Goal: Communication & Community: Answer question/provide support

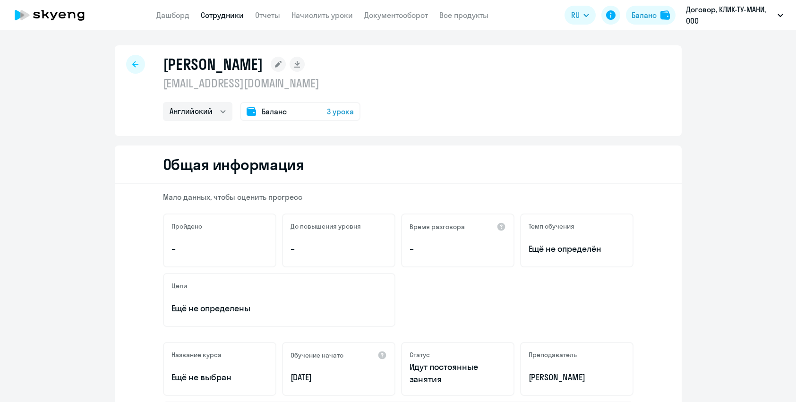
select select "english"
click at [174, 17] on link "Дашборд" at bounding box center [172, 14] width 33 height 9
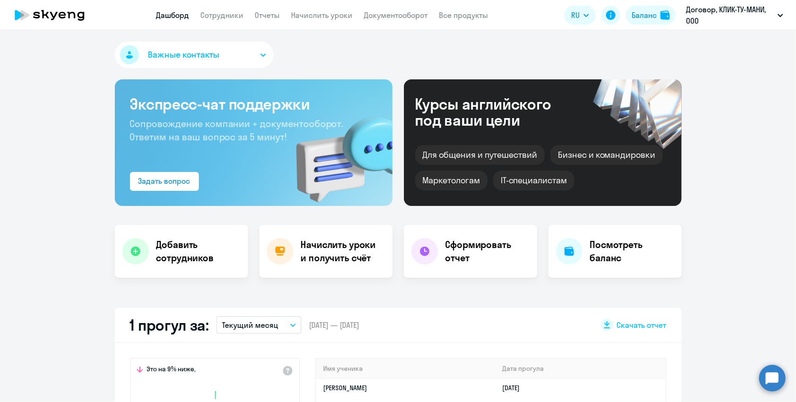
select select "30"
click at [647, 17] on div "Баланс" at bounding box center [644, 14] width 25 height 11
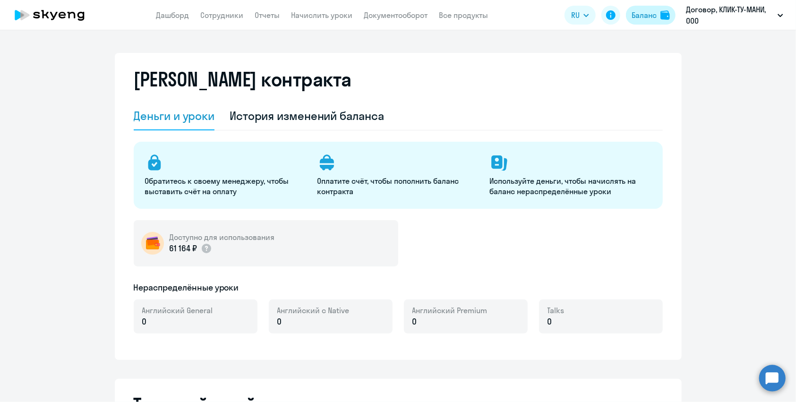
select select "english_adult_not_native_speaker"
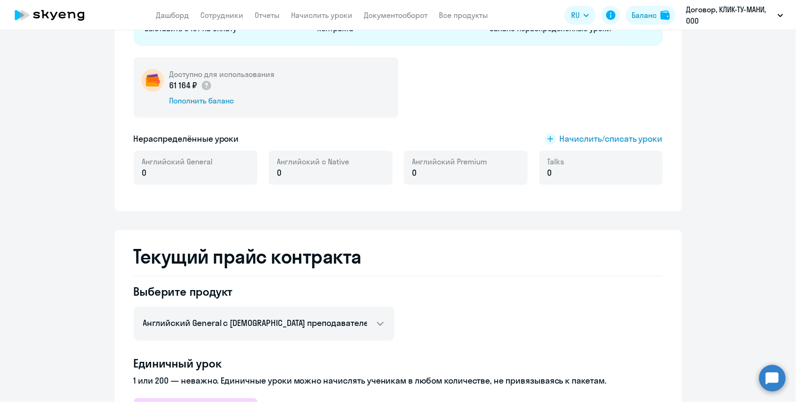
scroll to position [168, 0]
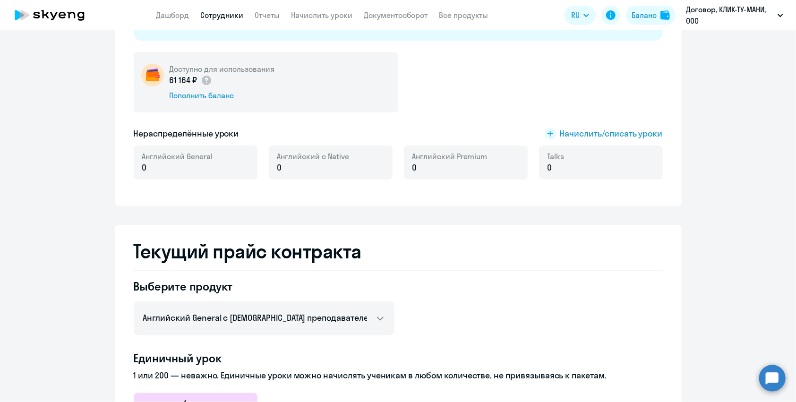
click at [234, 12] on link "Сотрудники" at bounding box center [222, 14] width 43 height 9
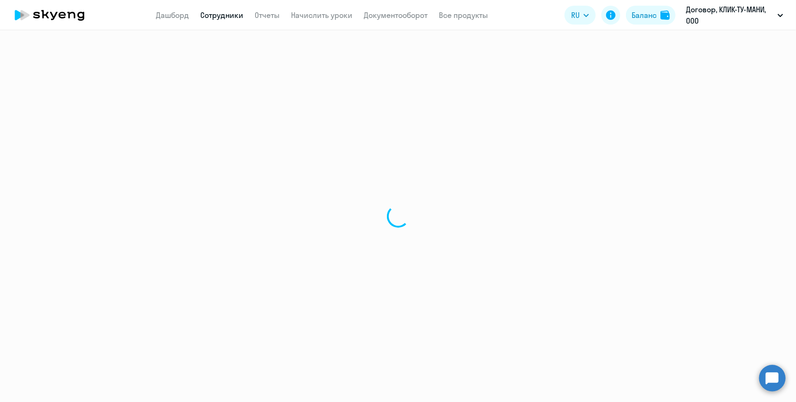
select select "30"
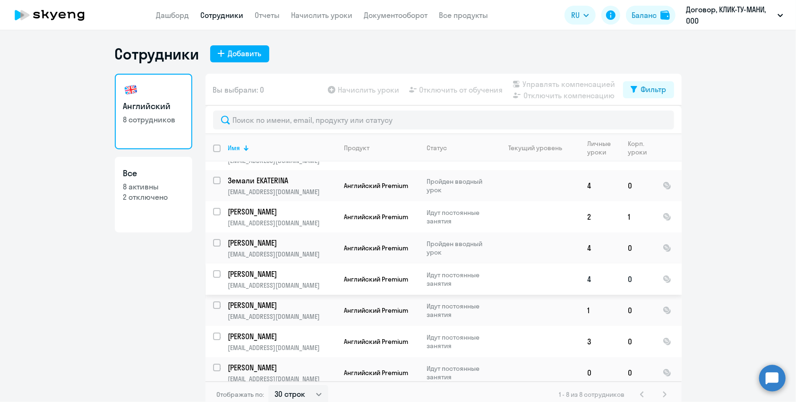
scroll to position [27, 0]
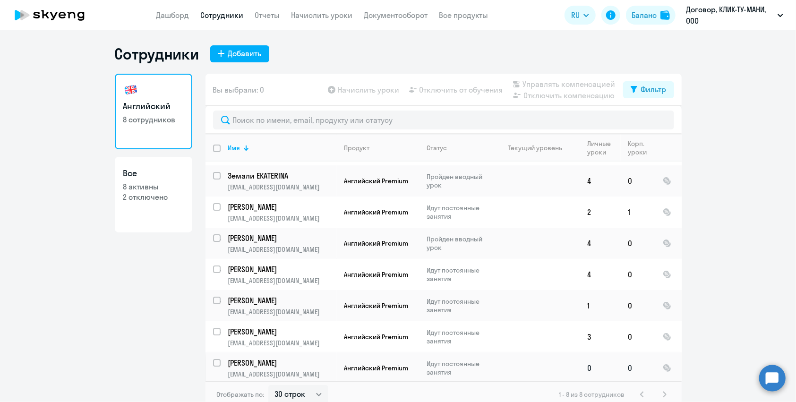
click at [329, 360] on p "[PERSON_NAME]" at bounding box center [281, 363] width 107 height 10
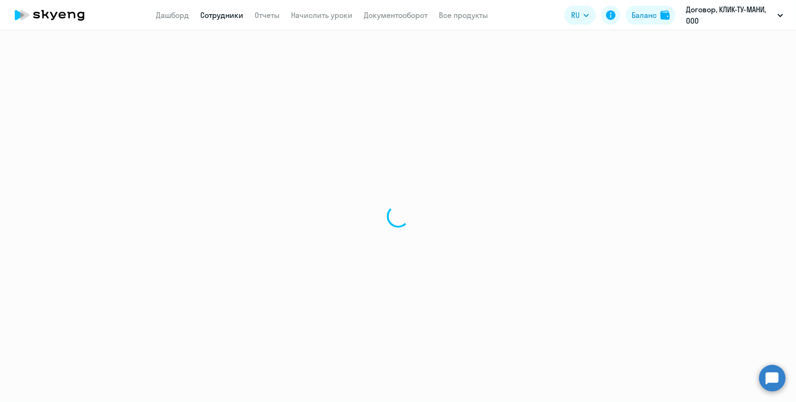
select select "english"
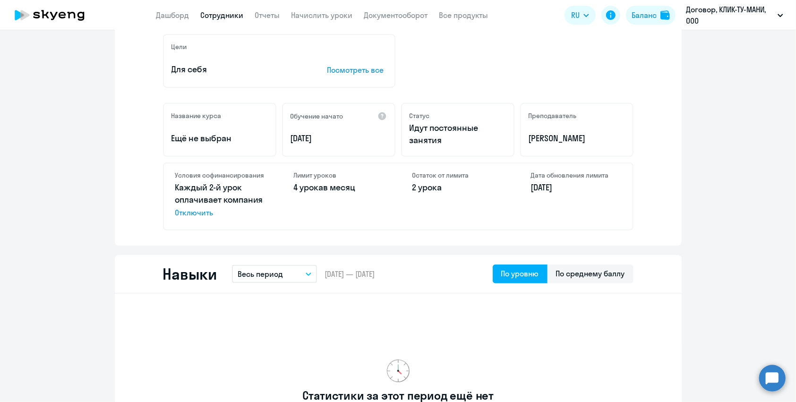
scroll to position [232, 0]
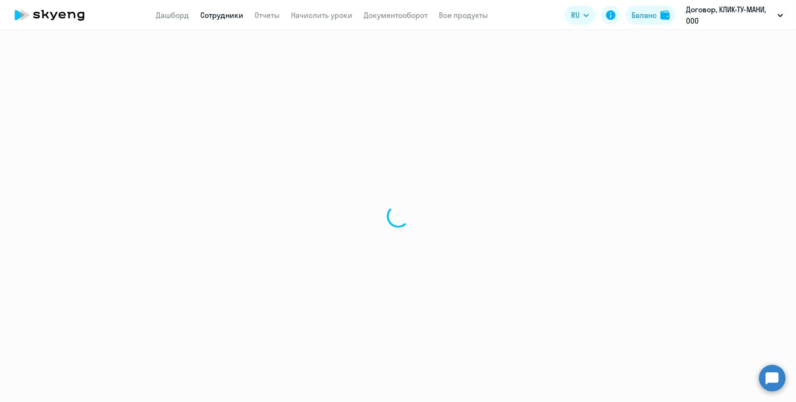
select select "30"
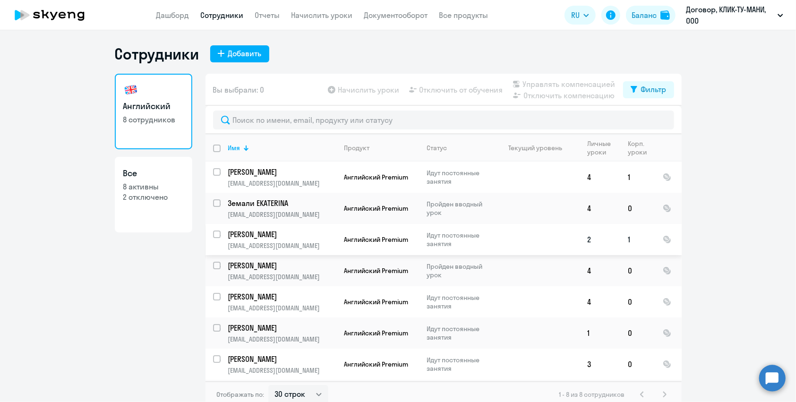
scroll to position [27, 0]
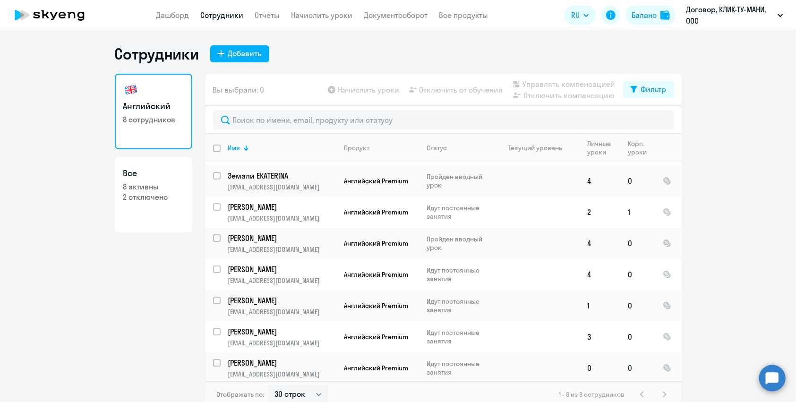
click at [217, 361] on input "select row 42124327" at bounding box center [222, 368] width 19 height 19
checkbox input "true"
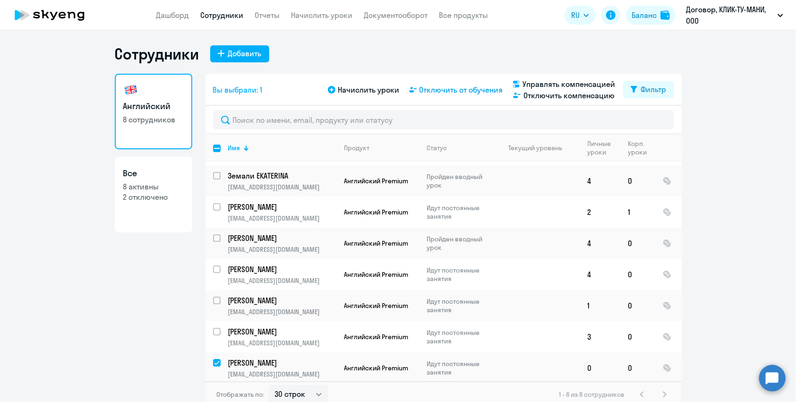
click at [437, 87] on span "Отключить от обучения" at bounding box center [462, 89] width 84 height 11
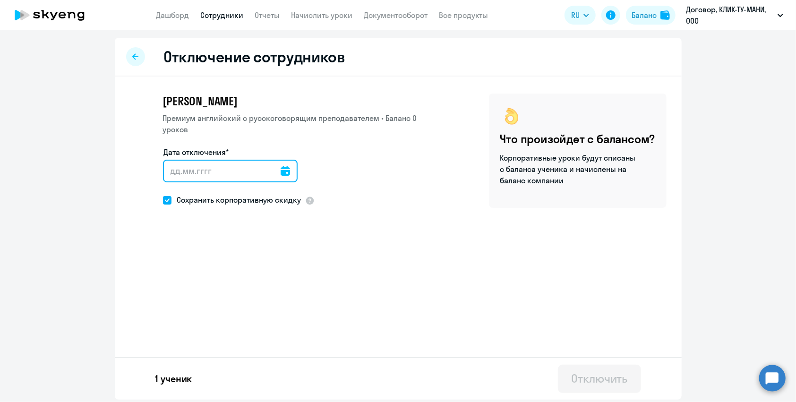
click at [185, 171] on input "Дата отключения*" at bounding box center [230, 171] width 135 height 23
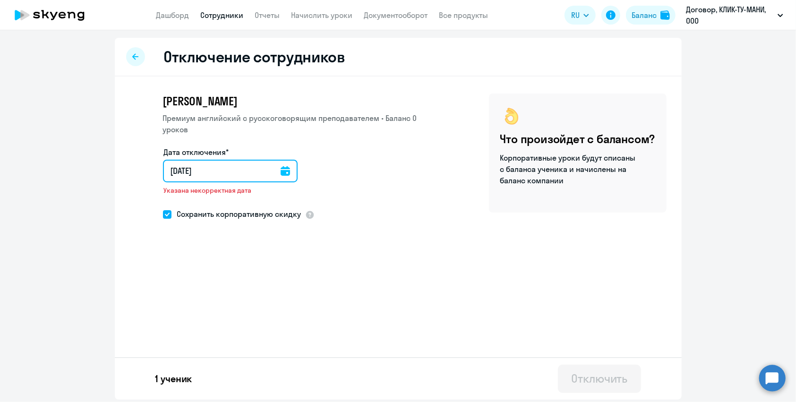
type input "[DATE]"
click at [178, 168] on input "[DATE]" at bounding box center [232, 171] width 138 height 23
type input "20.82.025"
type input "[DATE]"
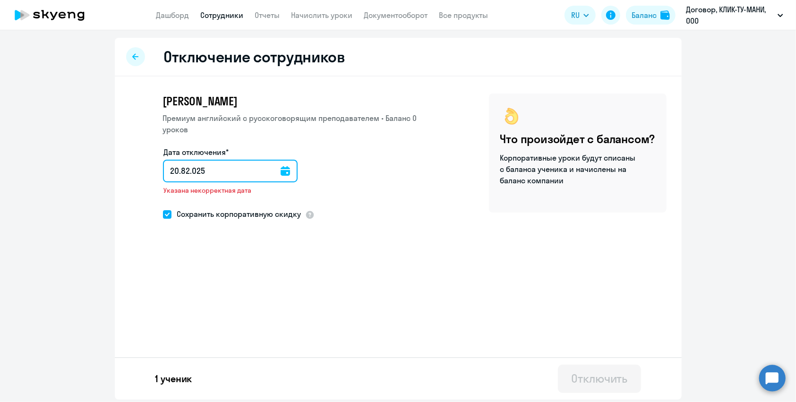
type input "[DATE]"
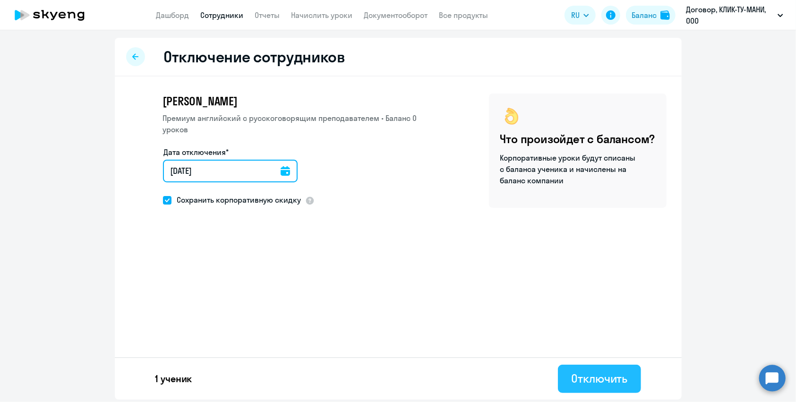
type input "[DATE]"
click at [611, 376] on div "Отключить" at bounding box center [599, 378] width 56 height 15
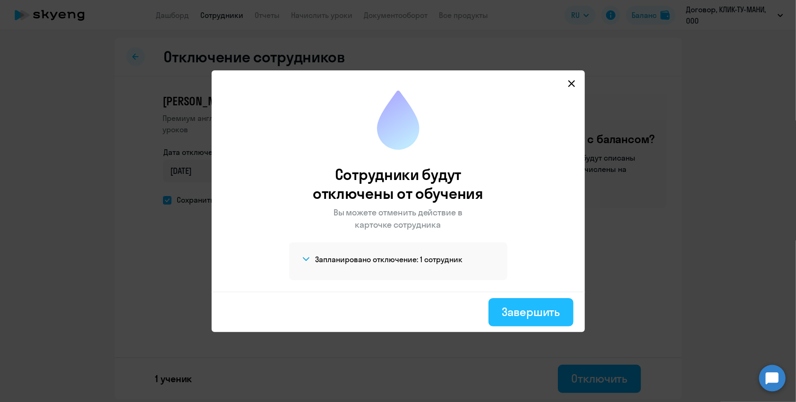
click at [528, 304] on div "Завершить" at bounding box center [531, 311] width 58 height 15
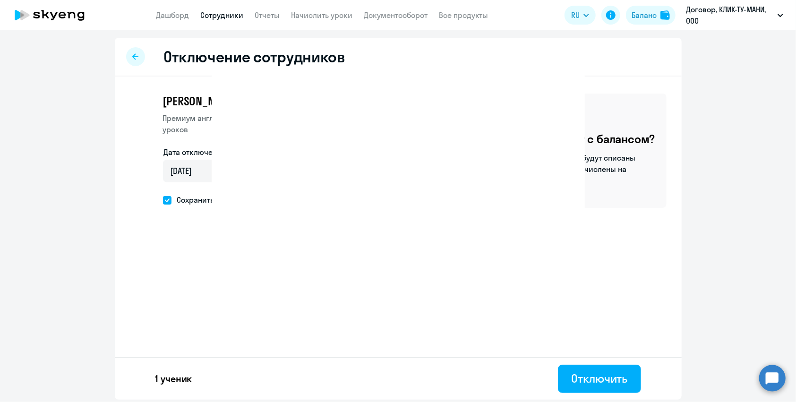
select select "30"
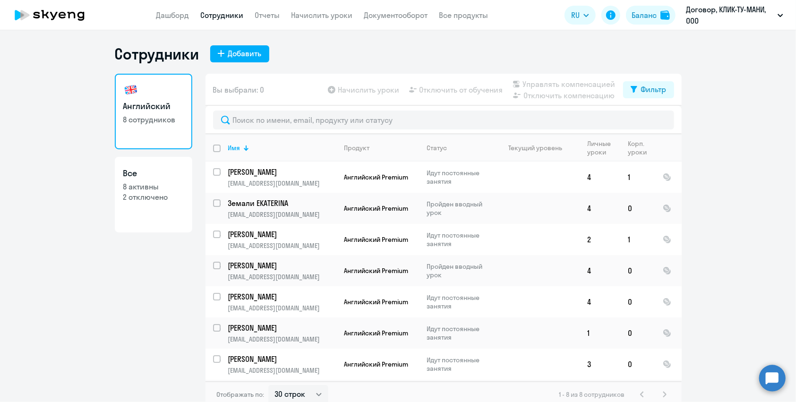
click at [160, 197] on p "2 отключено" at bounding box center [153, 197] width 60 height 10
select select "30"
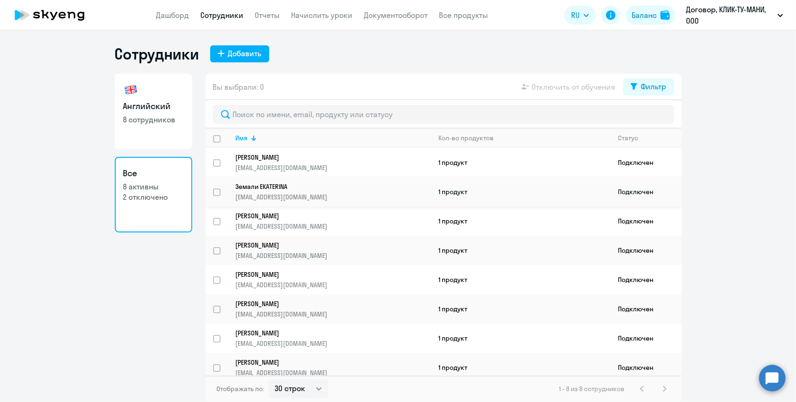
scroll to position [1, 0]
click at [138, 197] on p "2 отключено" at bounding box center [153, 197] width 60 height 10
click at [659, 90] on div "Фильтр" at bounding box center [654, 86] width 26 height 11
click at [659, 116] on span at bounding box center [659, 117] width 16 height 9
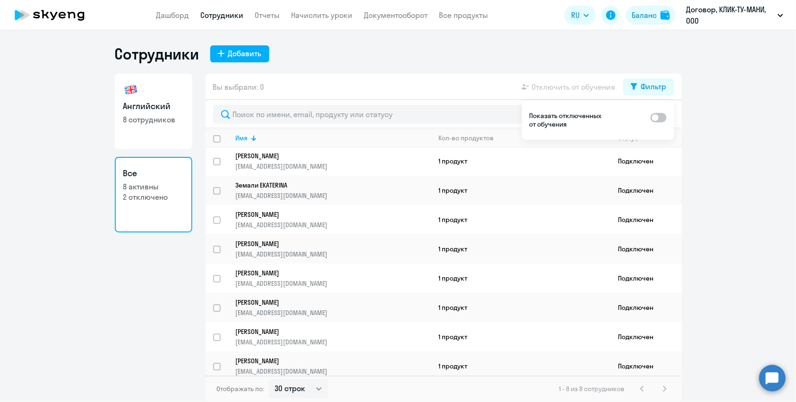
click at [651, 117] on input "checkbox" at bounding box center [650, 117] width 0 height 0
checkbox input "true"
click at [243, 222] on p "[EMAIL_ADDRESS][DOMAIN_NAME]" at bounding box center [333, 226] width 195 height 9
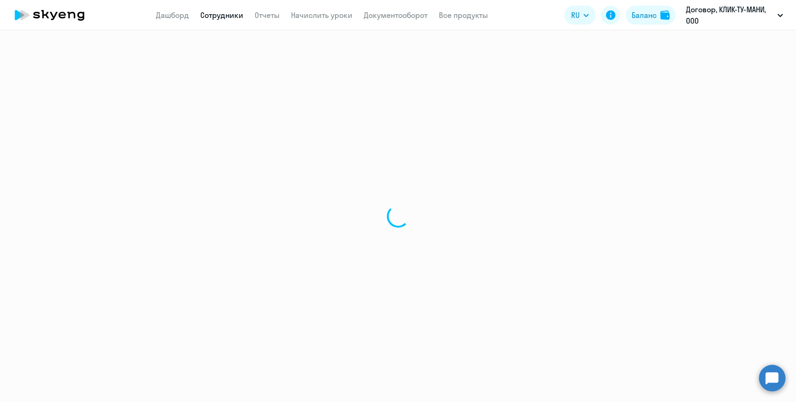
select select "english"
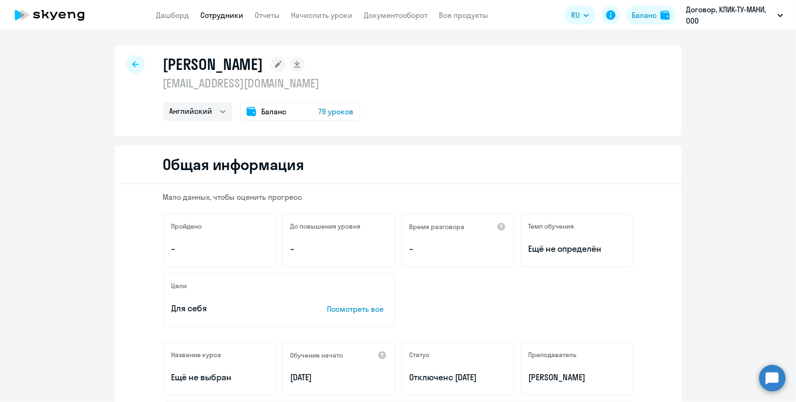
drag, startPoint x: 300, startPoint y: 82, endPoint x: 160, endPoint y: 77, distance: 140.4
click at [160, 77] on div "[PERSON_NAME] [EMAIL_ADDRESS][DOMAIN_NAME] Английский Баланс 79 уроков" at bounding box center [398, 90] width 567 height 91
copy p "[EMAIL_ADDRESS][DOMAIN_NAME]"
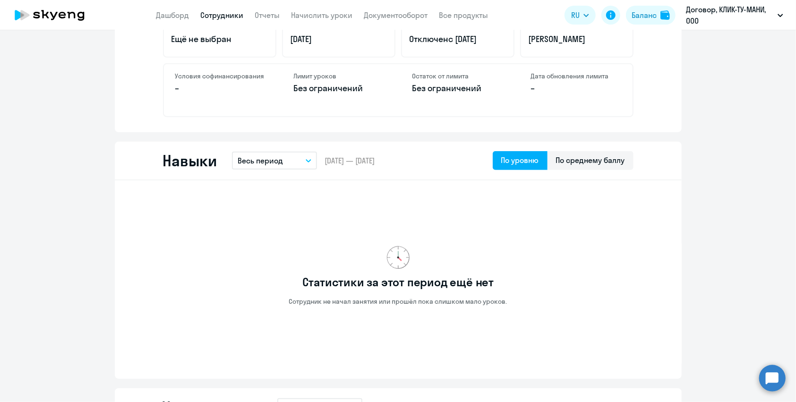
scroll to position [340, 0]
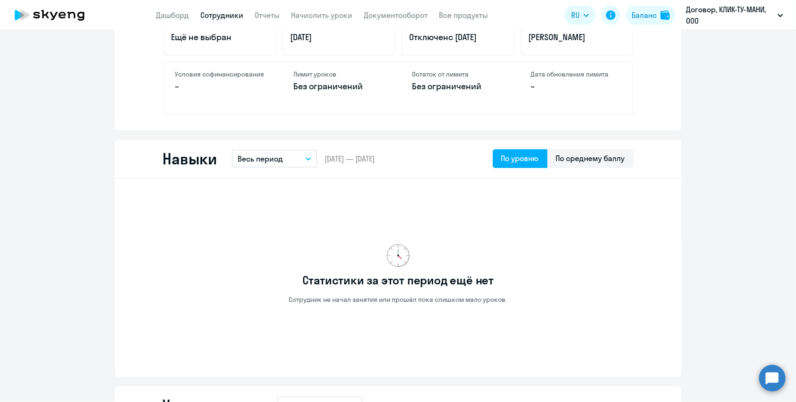
click at [772, 381] on circle at bounding box center [772, 378] width 26 height 26
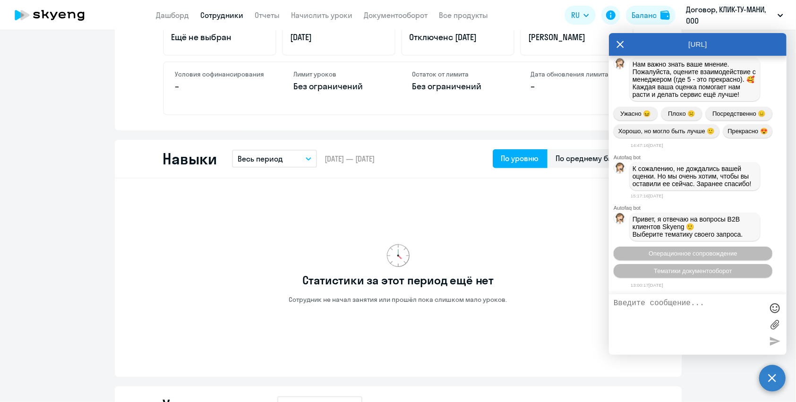
scroll to position [2672, 0]
click at [677, 253] on span "Операционное сопровождение" at bounding box center [693, 253] width 89 height 7
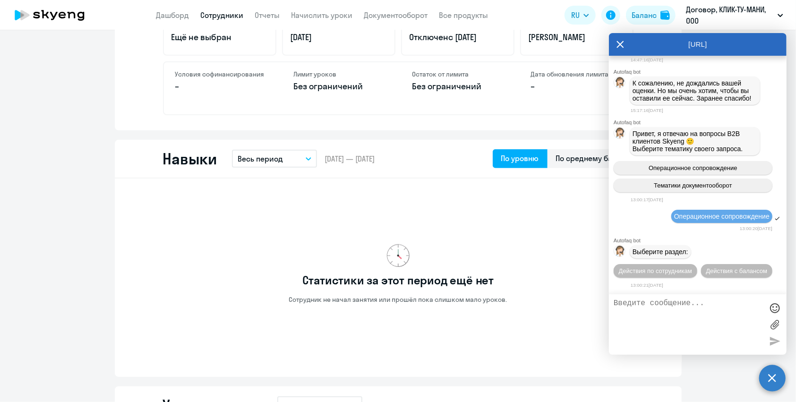
scroll to position [2759, 0]
click at [658, 269] on span "Действия по сотрудникам" at bounding box center [655, 270] width 73 height 7
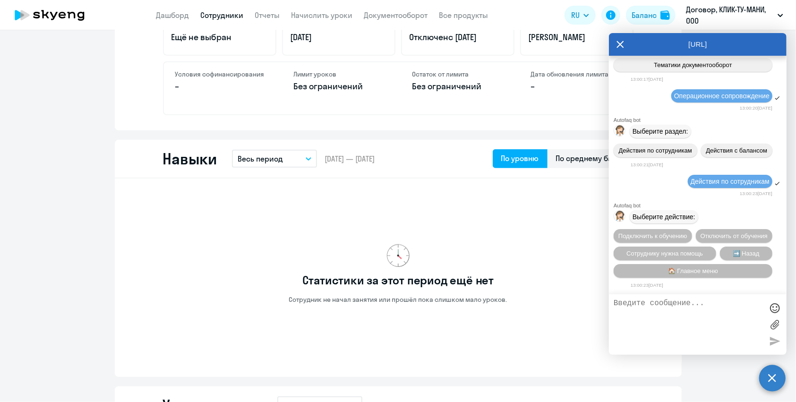
scroll to position [2885, 0]
click at [636, 300] on textarea at bounding box center [688, 324] width 149 height 51
paste textarea "[EMAIL_ADDRESS][DOMAIN_NAME]"
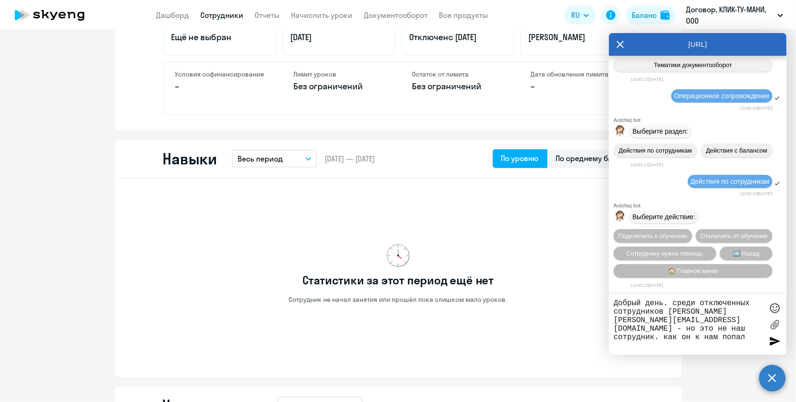
type textarea "Добрый день. среди отключенных сотрудников [PERSON_NAME] [PERSON_NAME][EMAIL_AD…"
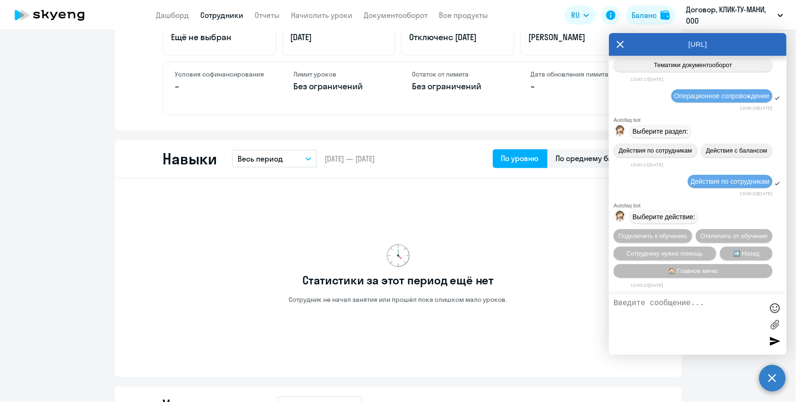
scroll to position [2938, 0]
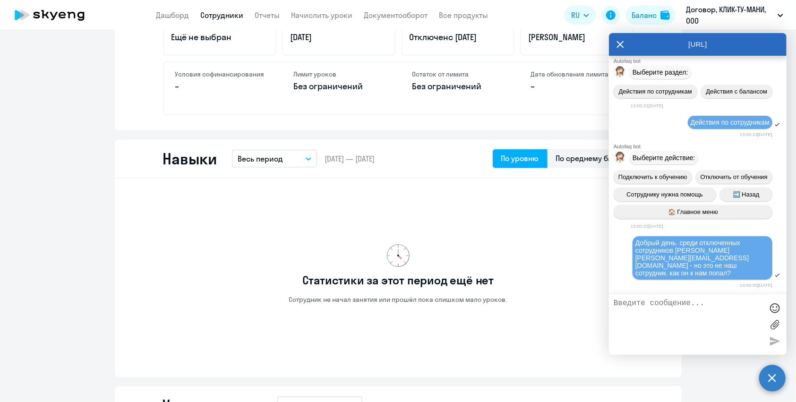
click at [292, 204] on div "Статистики за этот период ещё нет Сотрудник не начал занятия или прошёл пока сл…" at bounding box center [398, 274] width 471 height 176
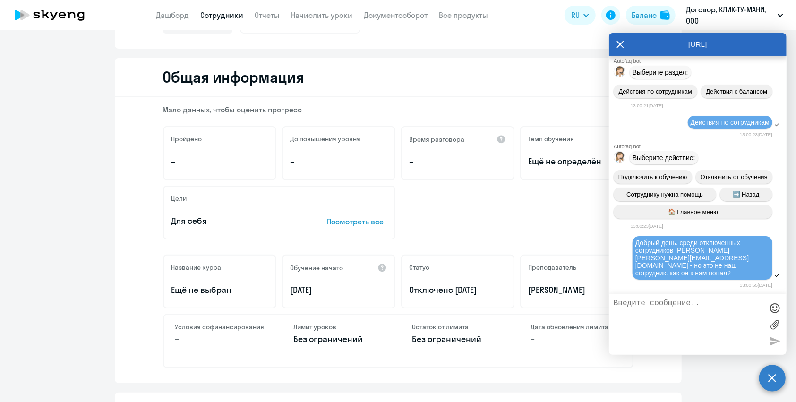
scroll to position [0, 0]
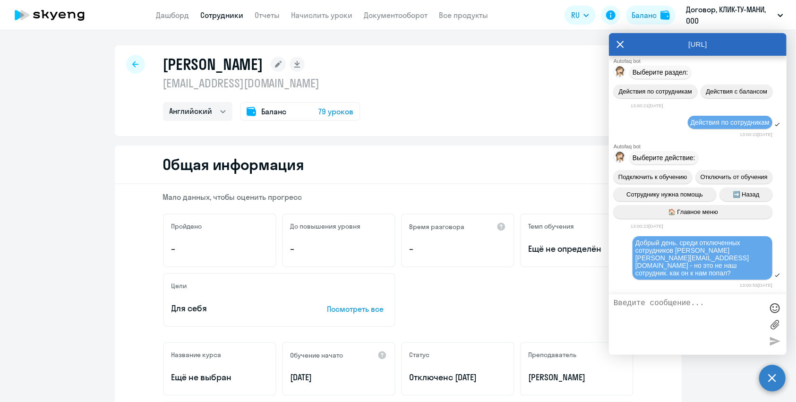
click at [231, 14] on link "Сотрудники" at bounding box center [222, 14] width 43 height 9
select select "30"
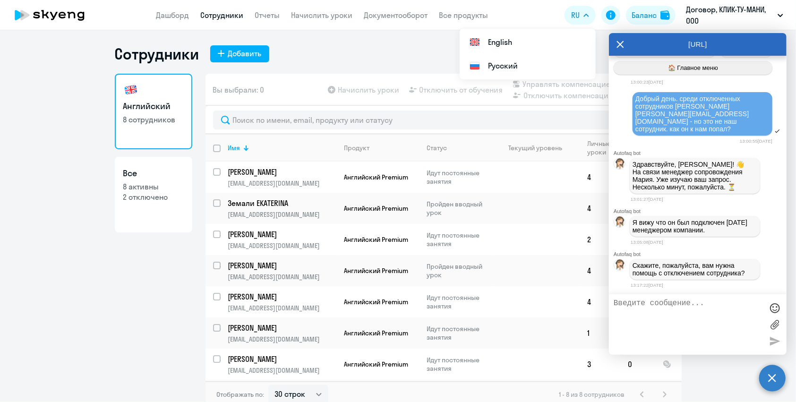
scroll to position [3090, 0]
click at [660, 318] on textarea at bounding box center [688, 324] width 149 height 51
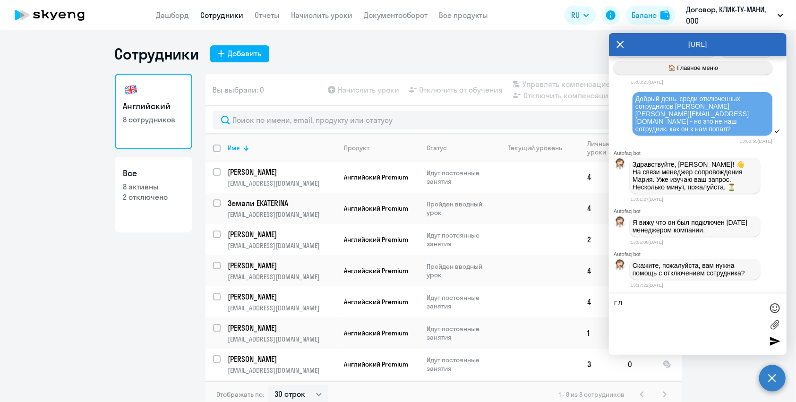
type textarea "г"
type textarea "это была не я"
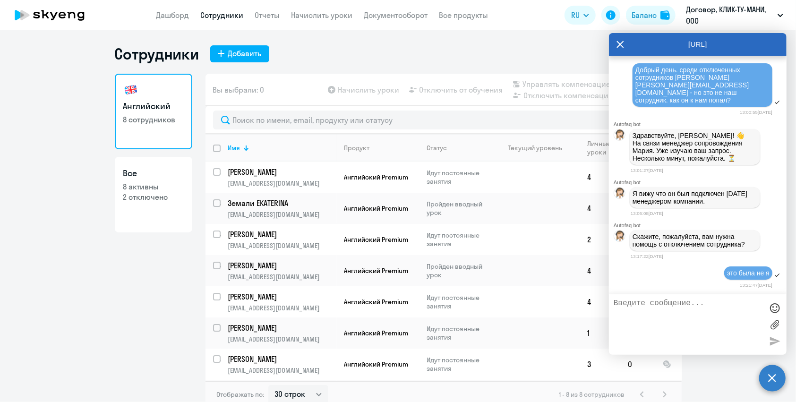
scroll to position [3119, 0]
type textarea "он висит в отключенных и я не понимаю как посторонний к нам попал"
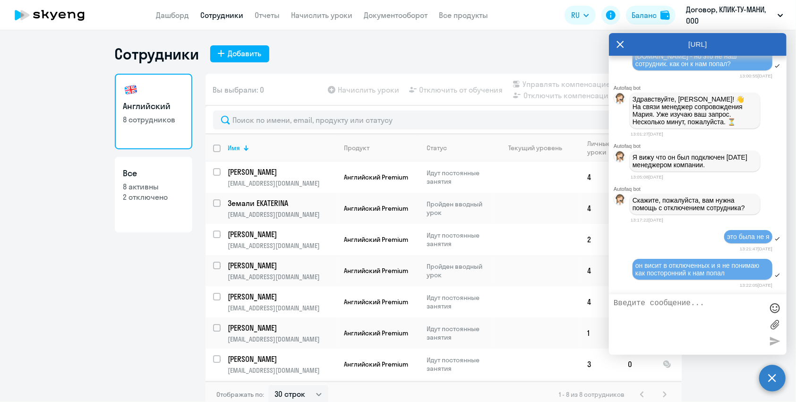
scroll to position [3224, 0]
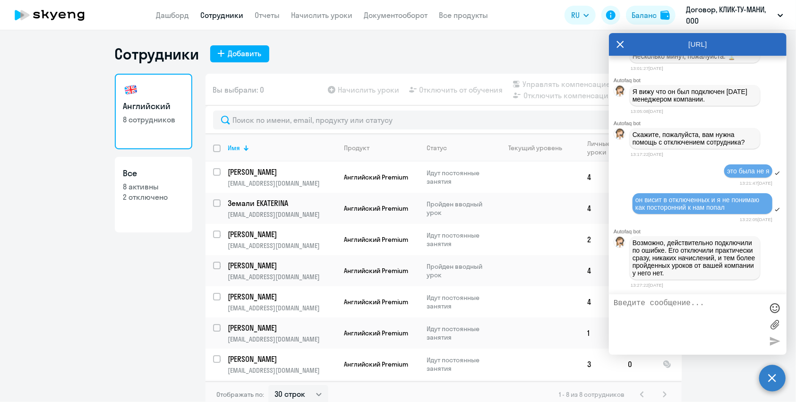
click at [657, 314] on textarea at bounding box center [688, 324] width 149 height 51
click at [641, 323] on textarea at bounding box center [688, 324] width 149 height 51
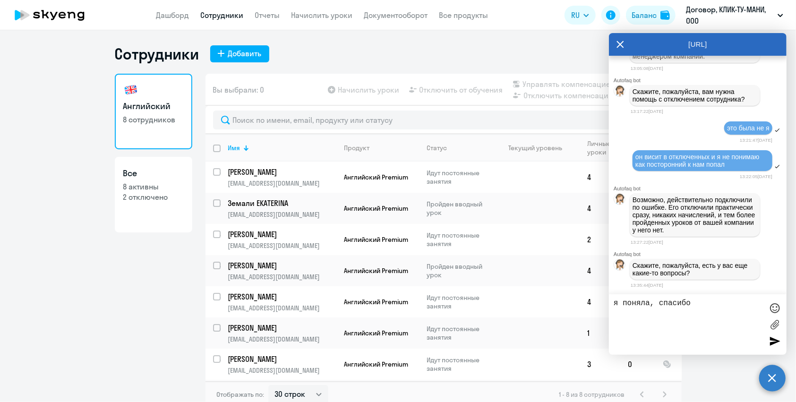
type textarea "я поняла, спасибо!"
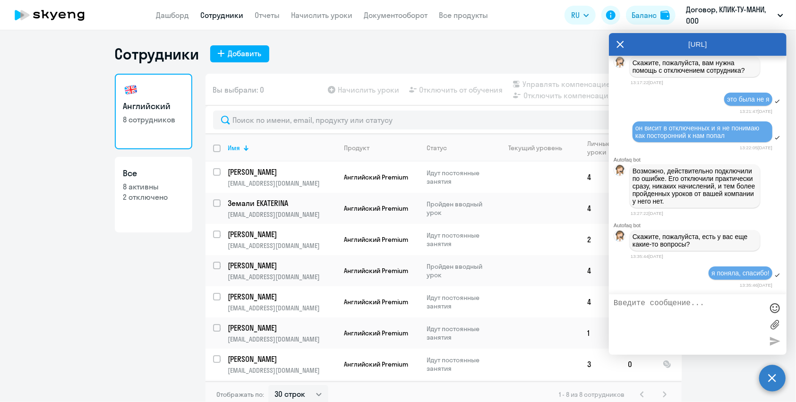
scroll to position [3298, 0]
type textarea "больше вопросов нет"
